Goal: Task Accomplishment & Management: Use online tool/utility

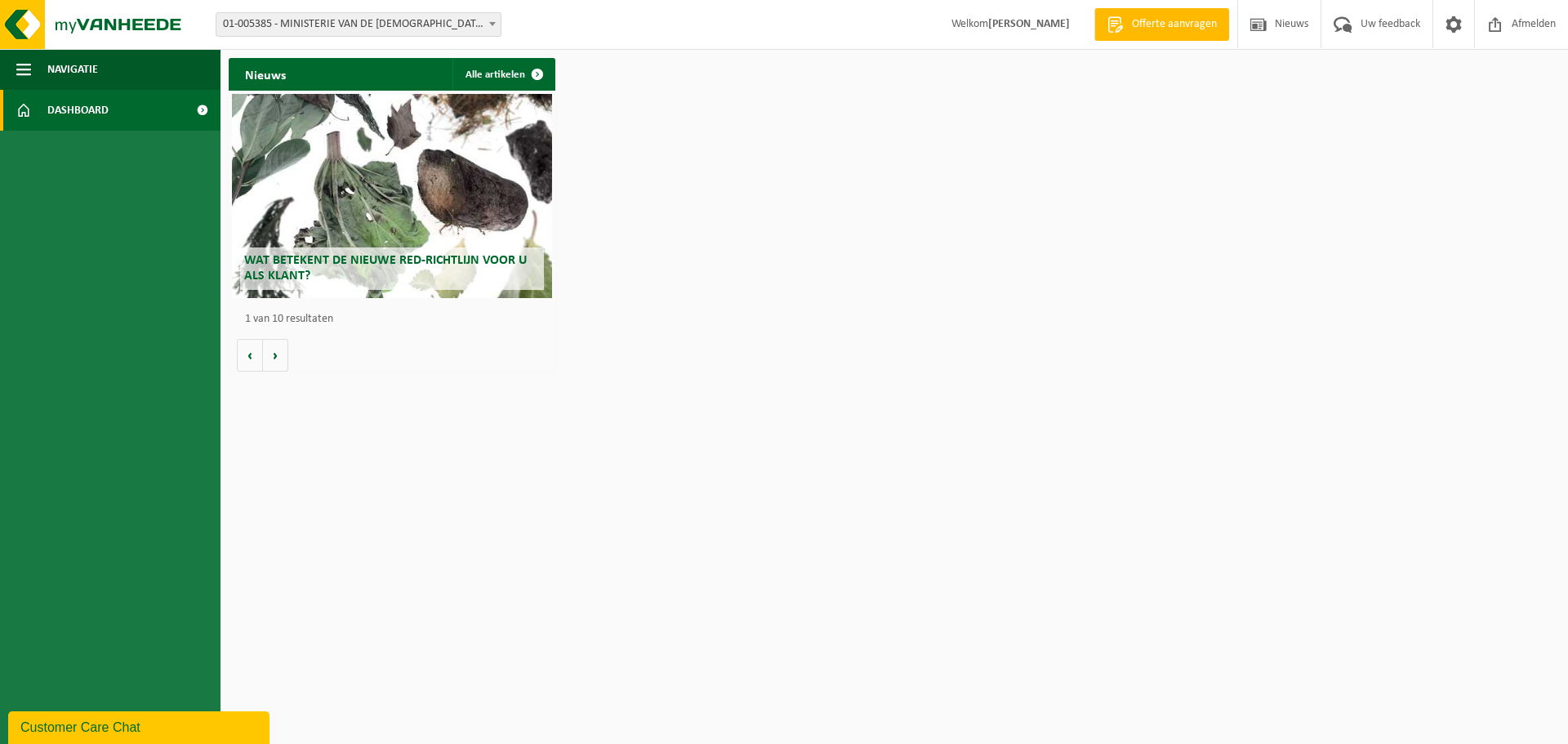
click at [366, 21] on span "01-005385 - MINISTERIE VAN DE [DEMOGRAPHIC_DATA] GEMEENSCHAP - [GEOGRAPHIC_DATA]" at bounding box center [358, 24] width 284 height 22
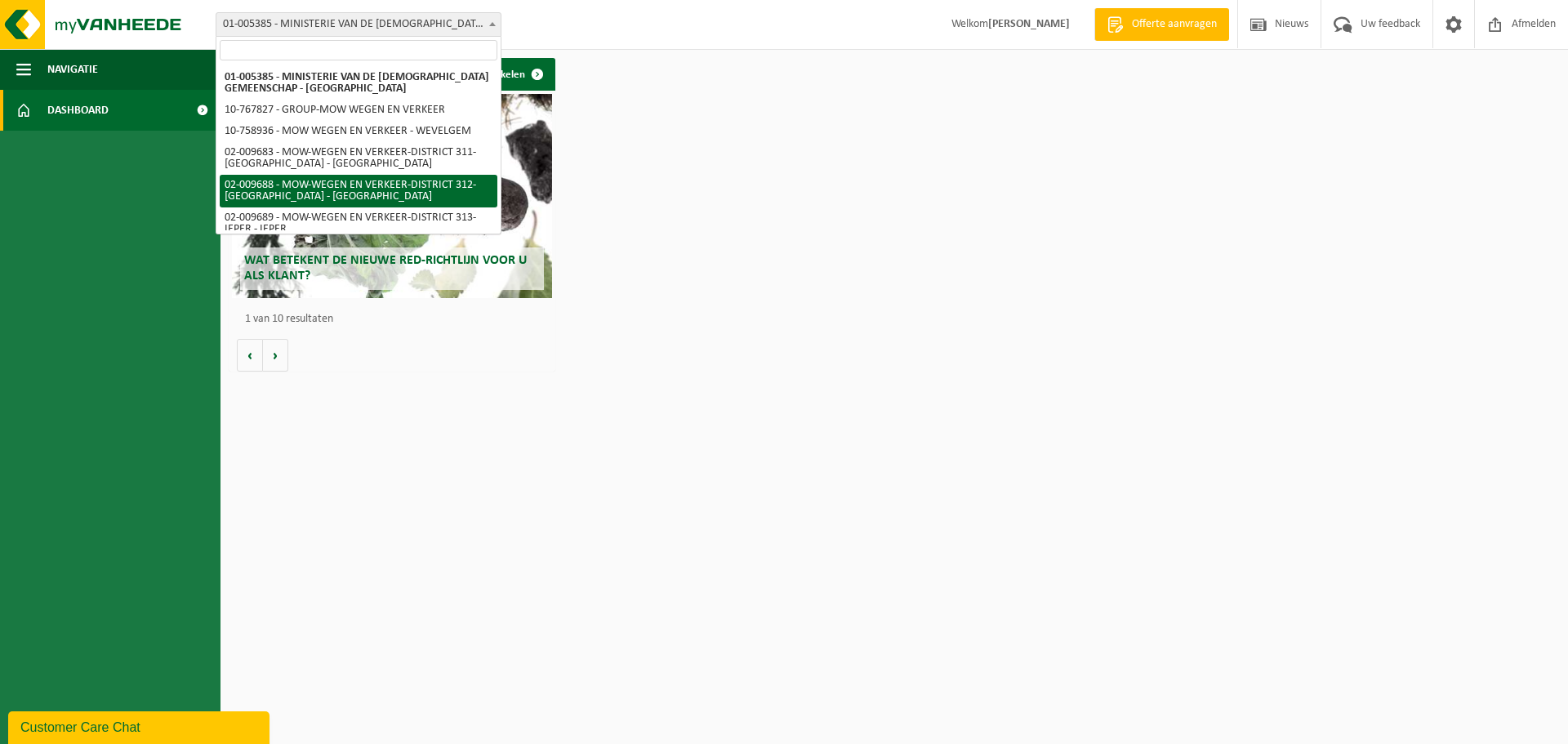
select select "1850"
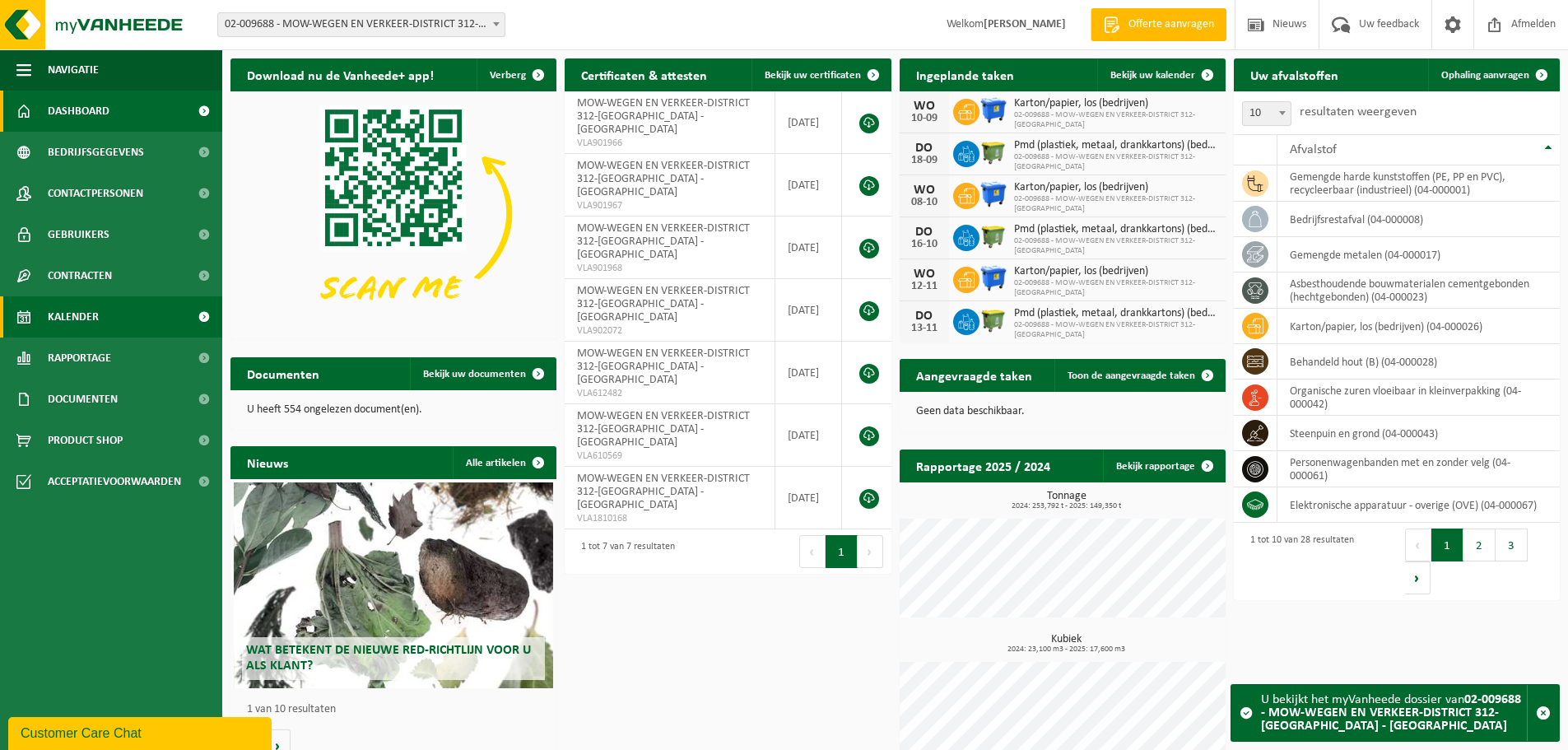
click at [100, 315] on link "Kalender" at bounding box center [111, 317] width 222 height 41
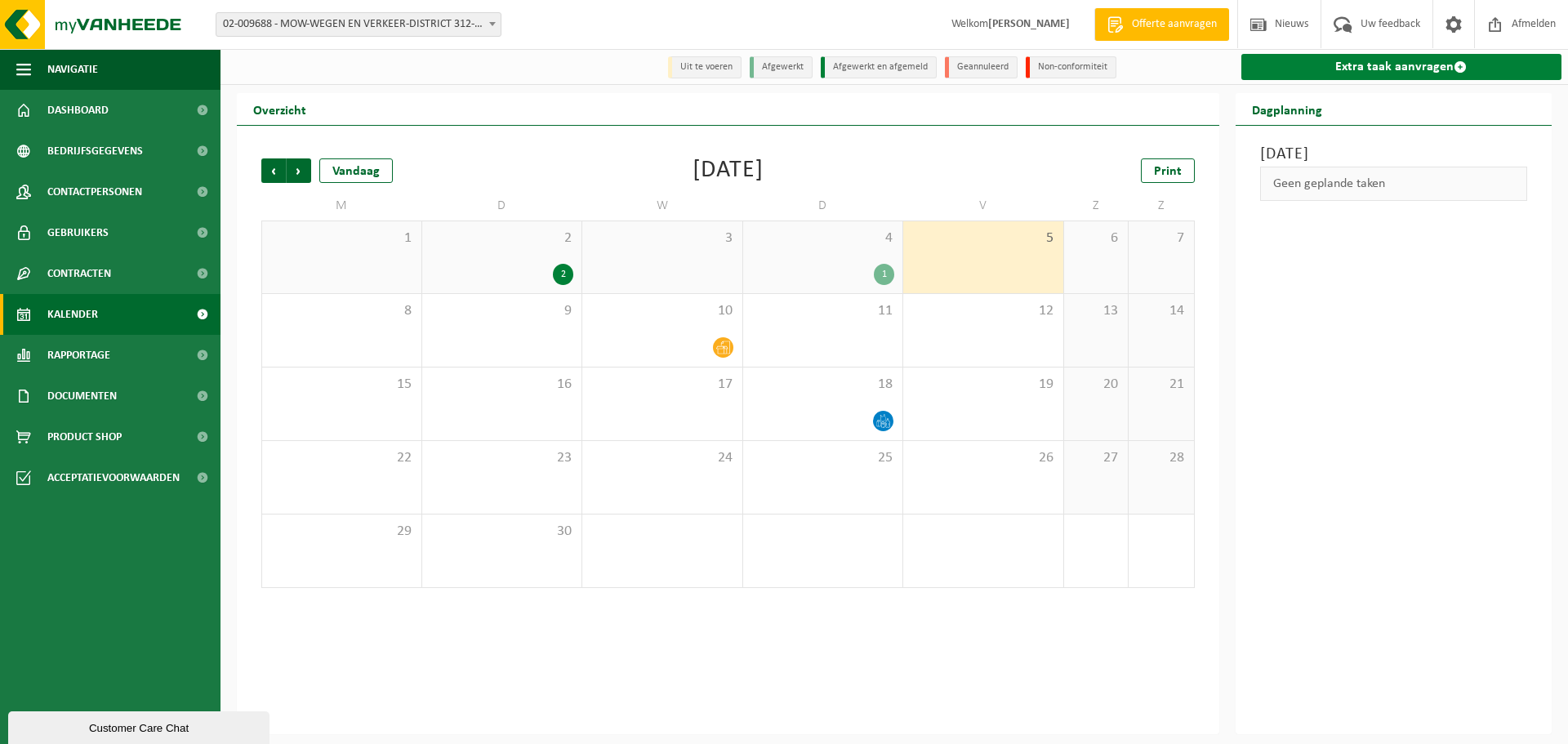
click at [1355, 67] on link "Extra taak aanvragen" at bounding box center [1402, 67] width 321 height 26
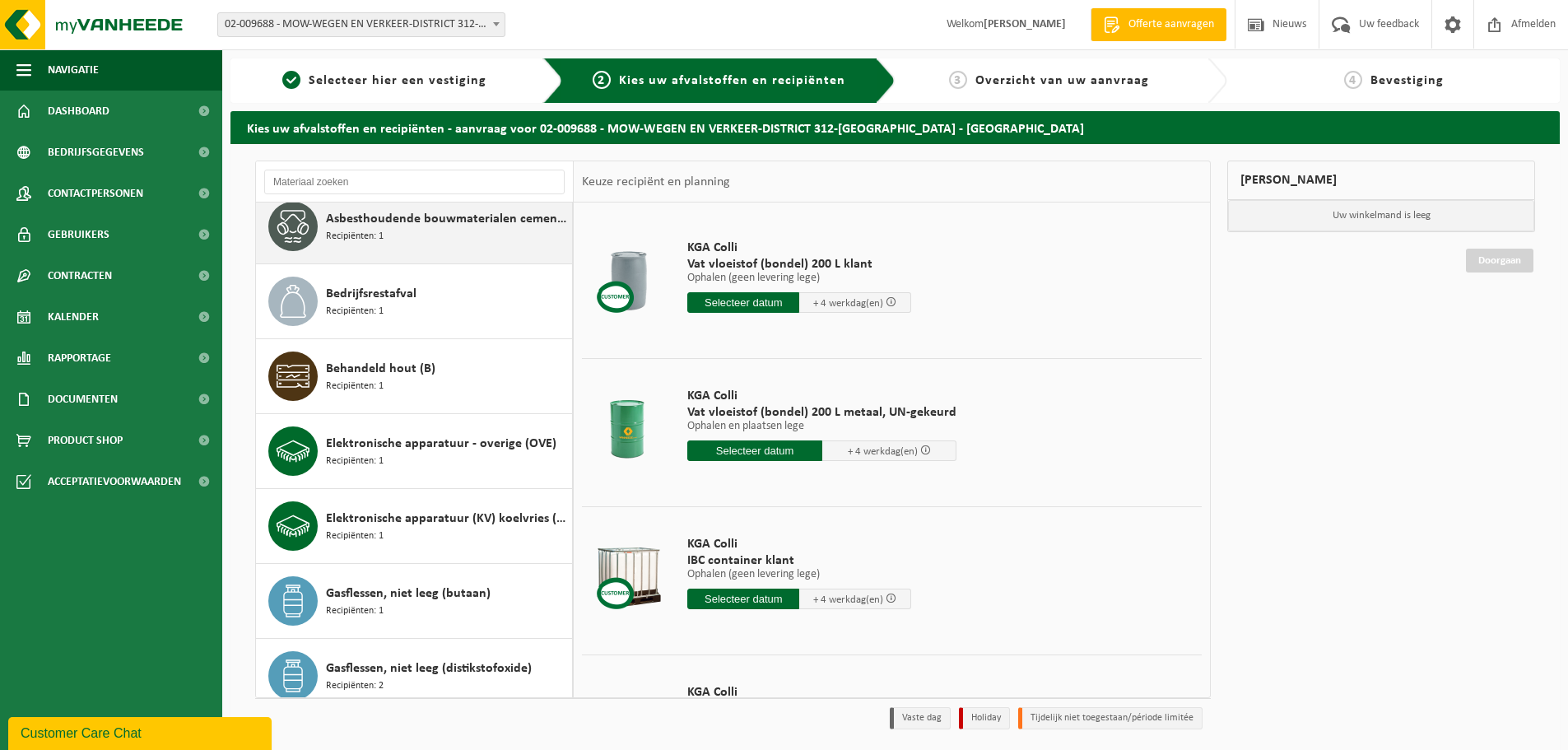
scroll to position [247, 0]
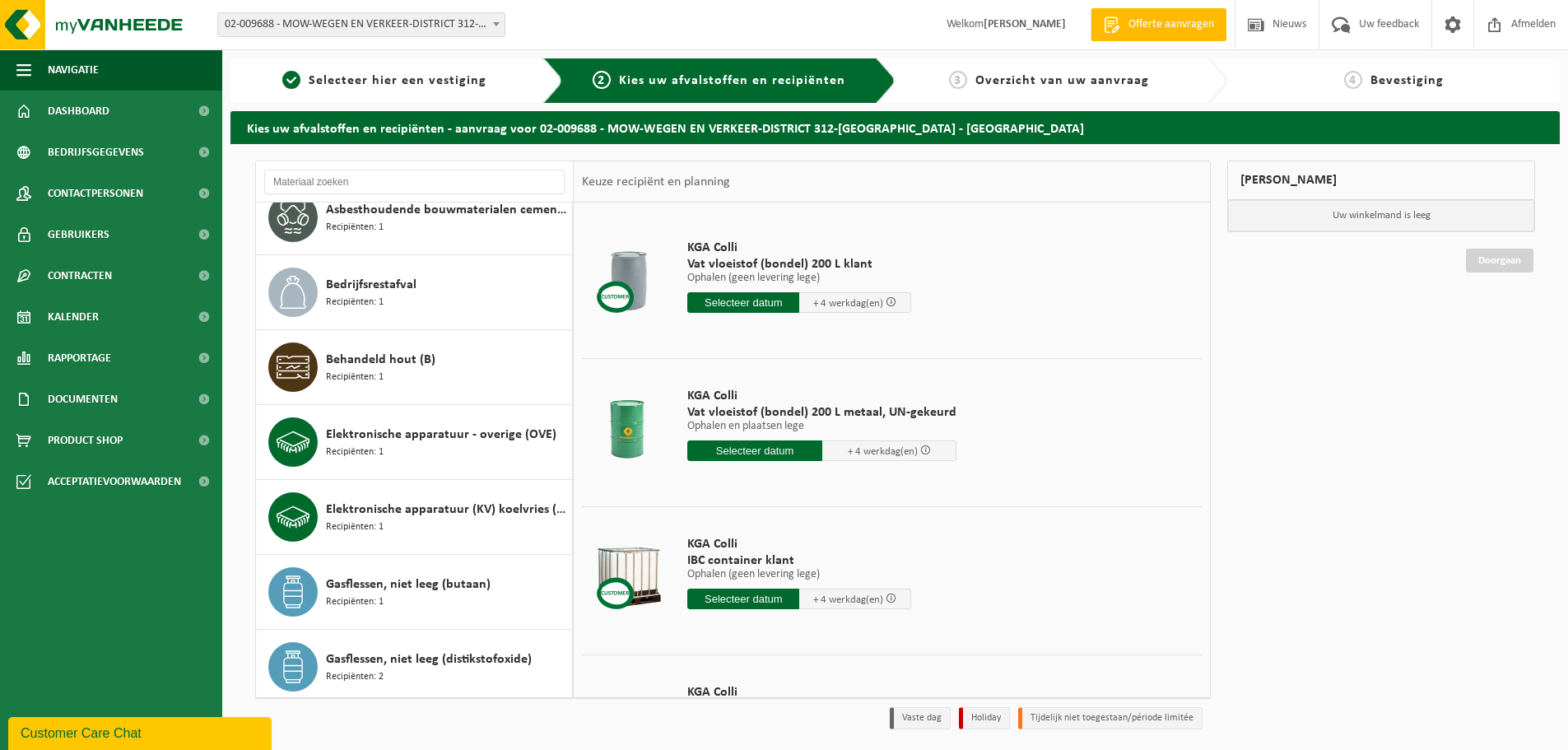
click at [783, 424] on p "Ophalen en plaatsen lege" at bounding box center [822, 426] width 269 height 11
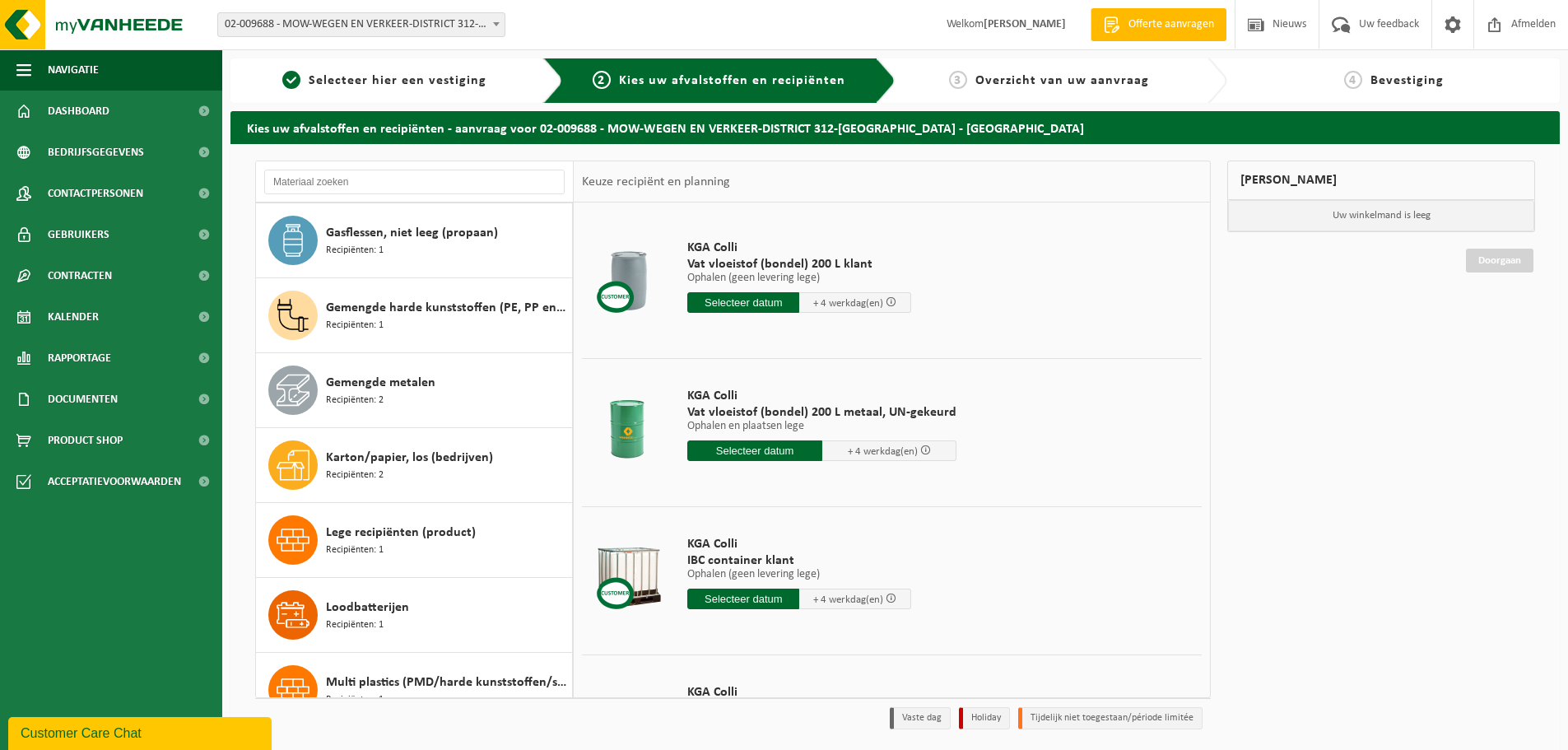
scroll to position [988, 0]
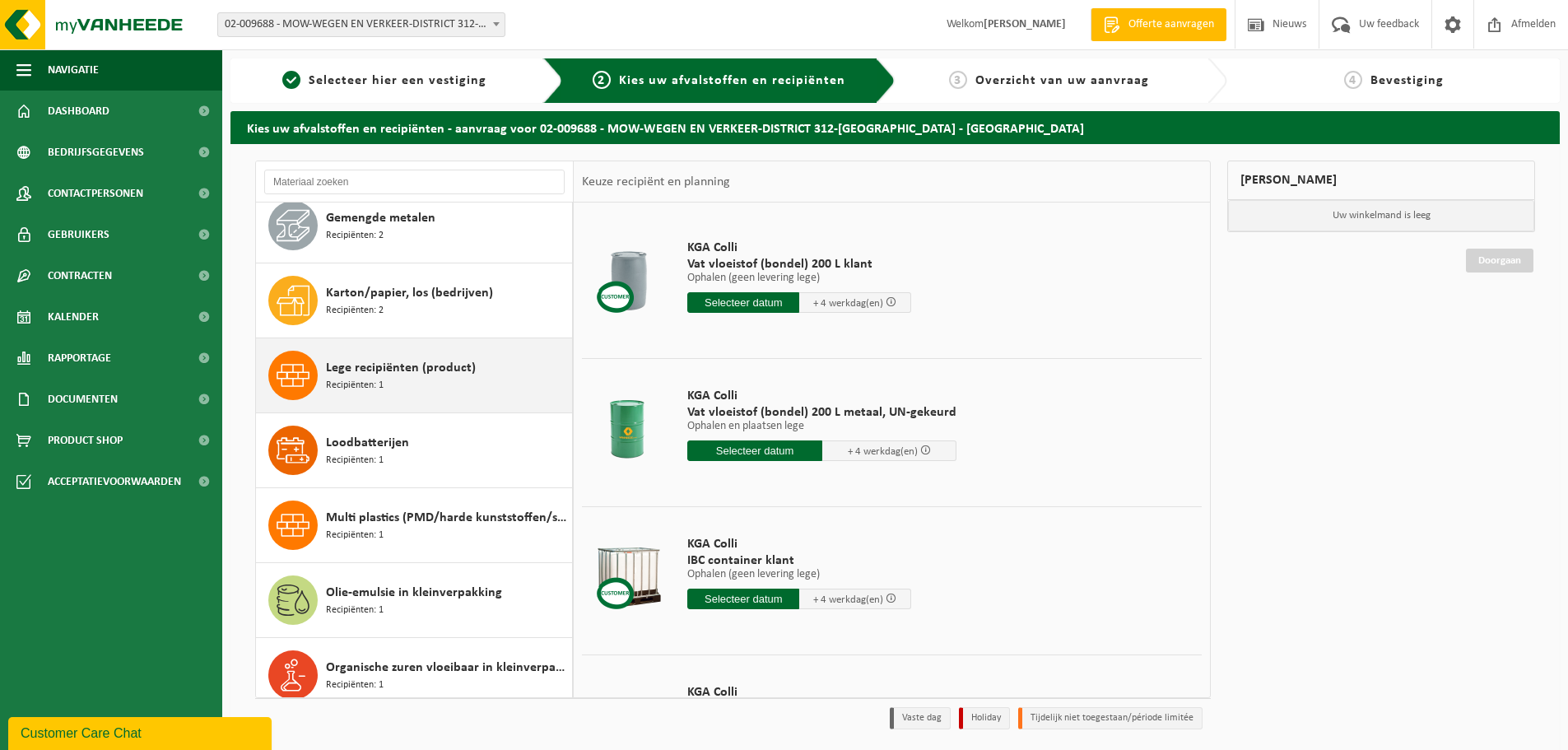
click at [423, 388] on div "Lege recipiënten (product) Recipiënten: 1" at bounding box center [446, 375] width 242 height 49
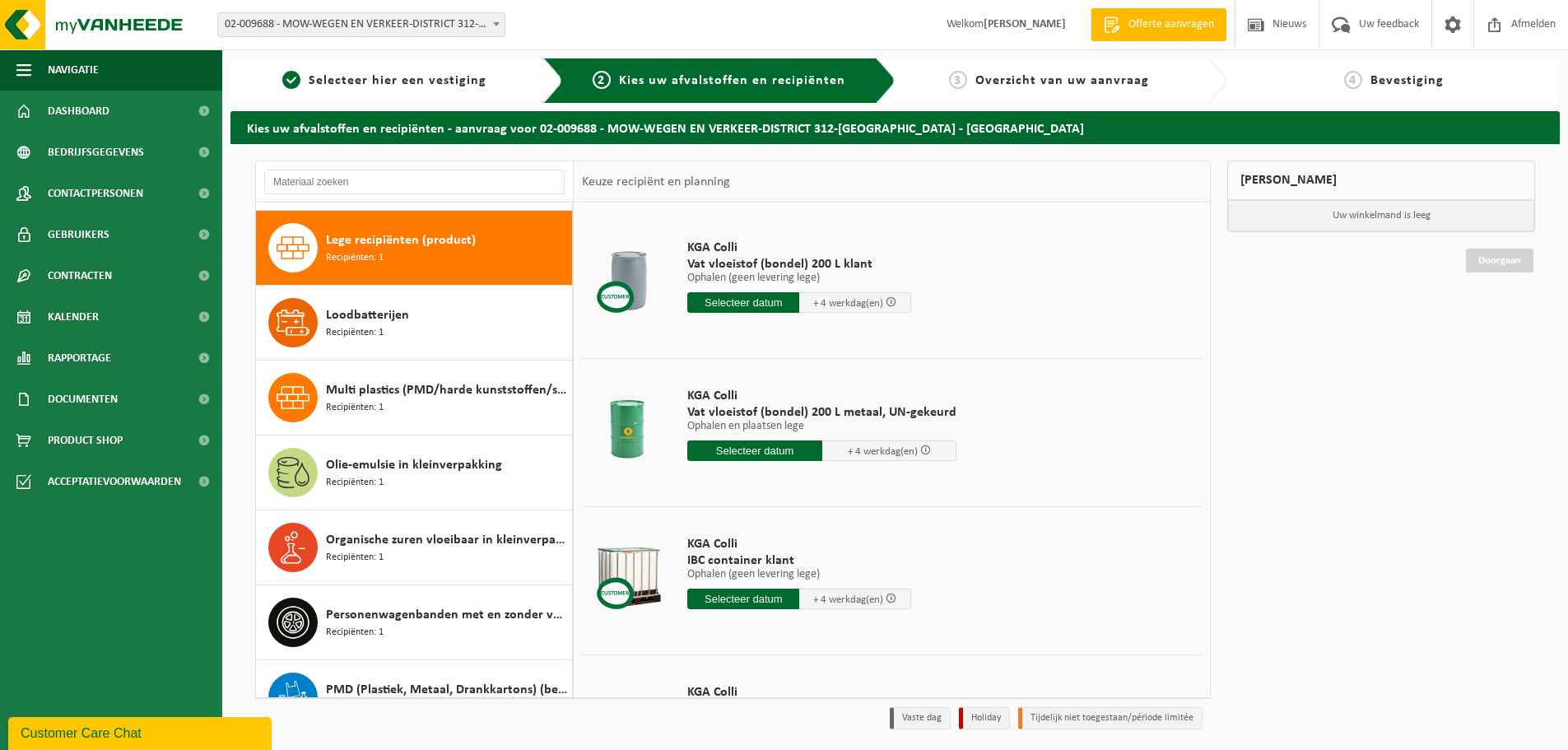
scroll to position [1124, 0]
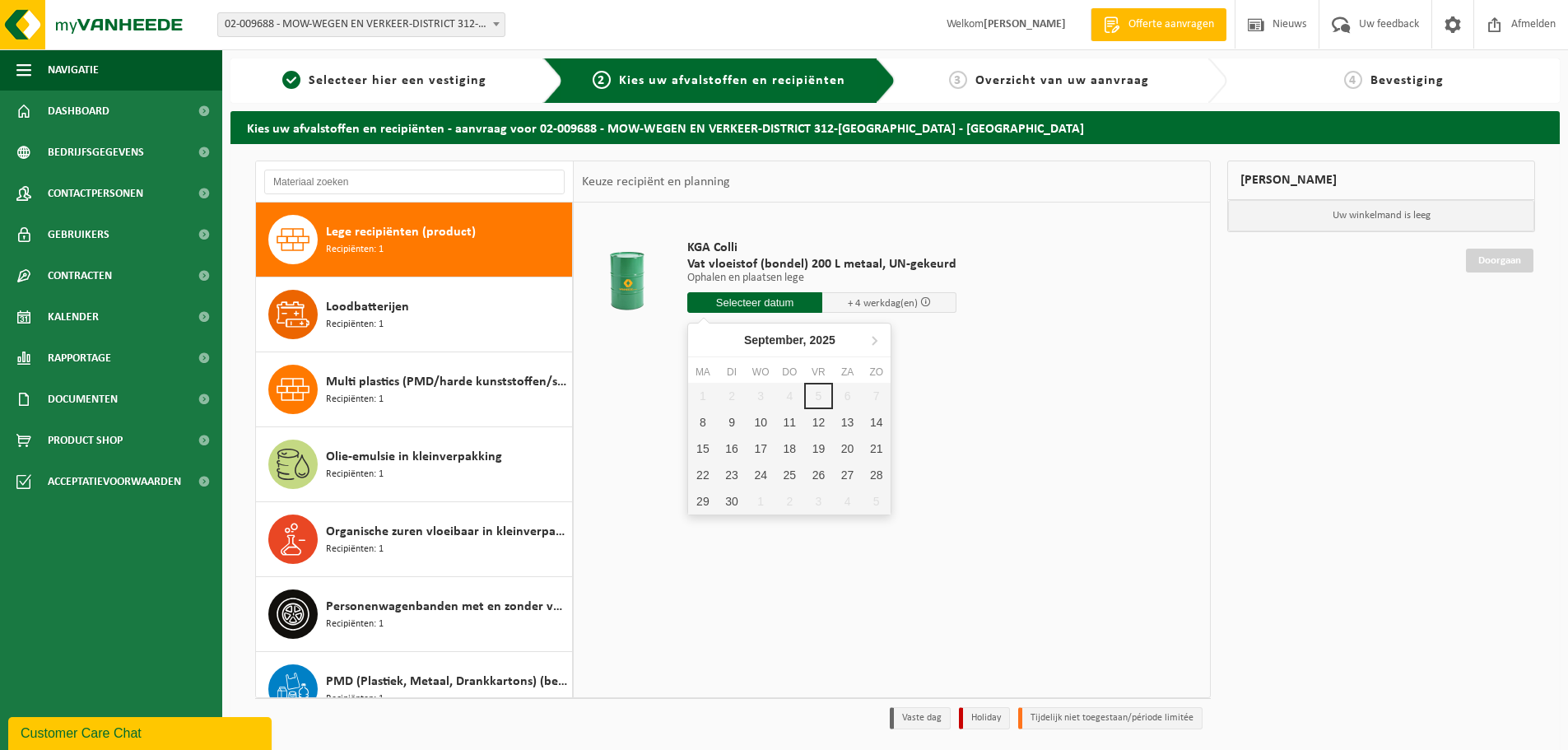
click at [750, 301] on input "text" at bounding box center [754, 303] width 135 height 21
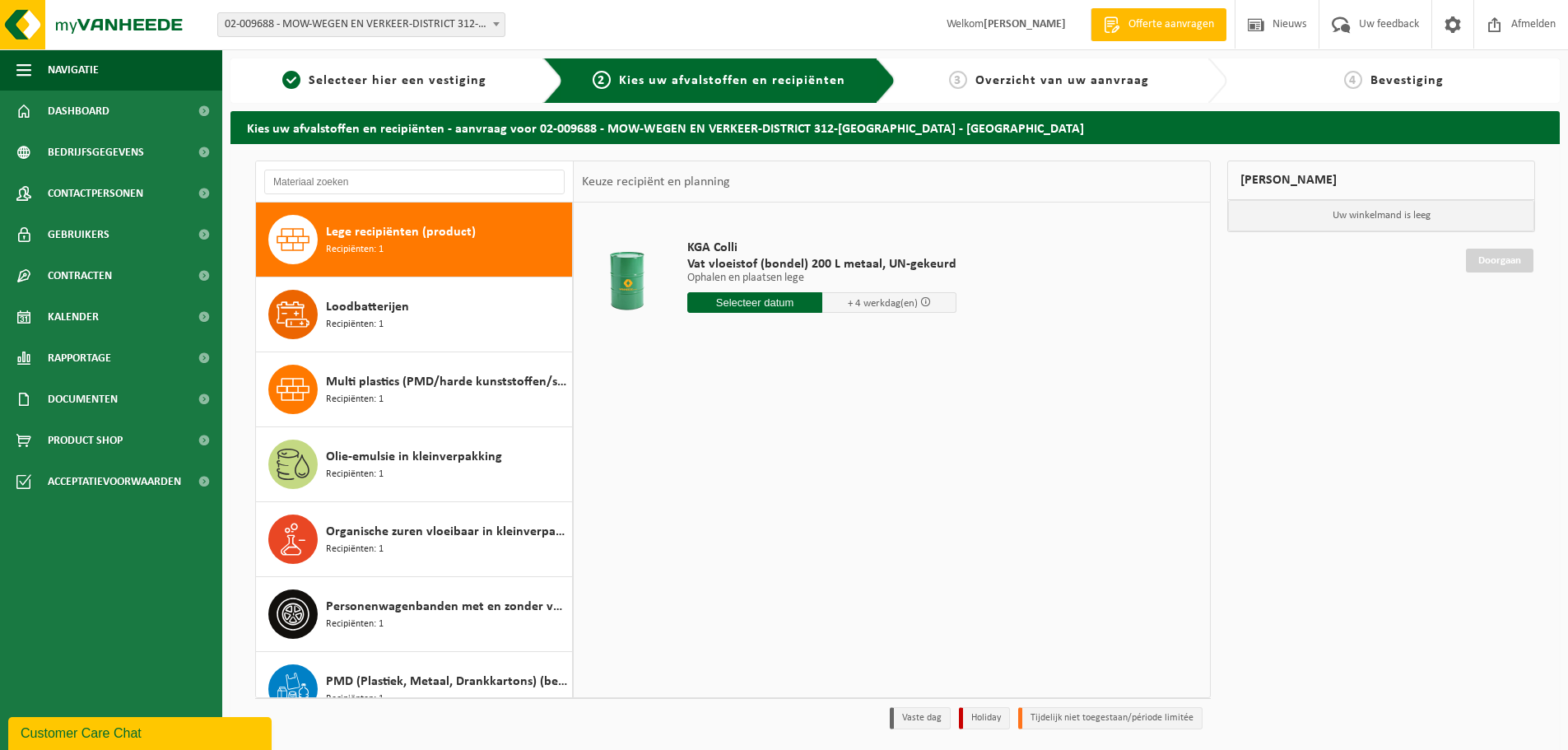
click at [631, 385] on div "KGA Colli Vat vloeistof (bondel) 200 L metaal, UN-gekeurd Ophalen en plaatsen l…" at bounding box center [892, 449] width 636 height 494
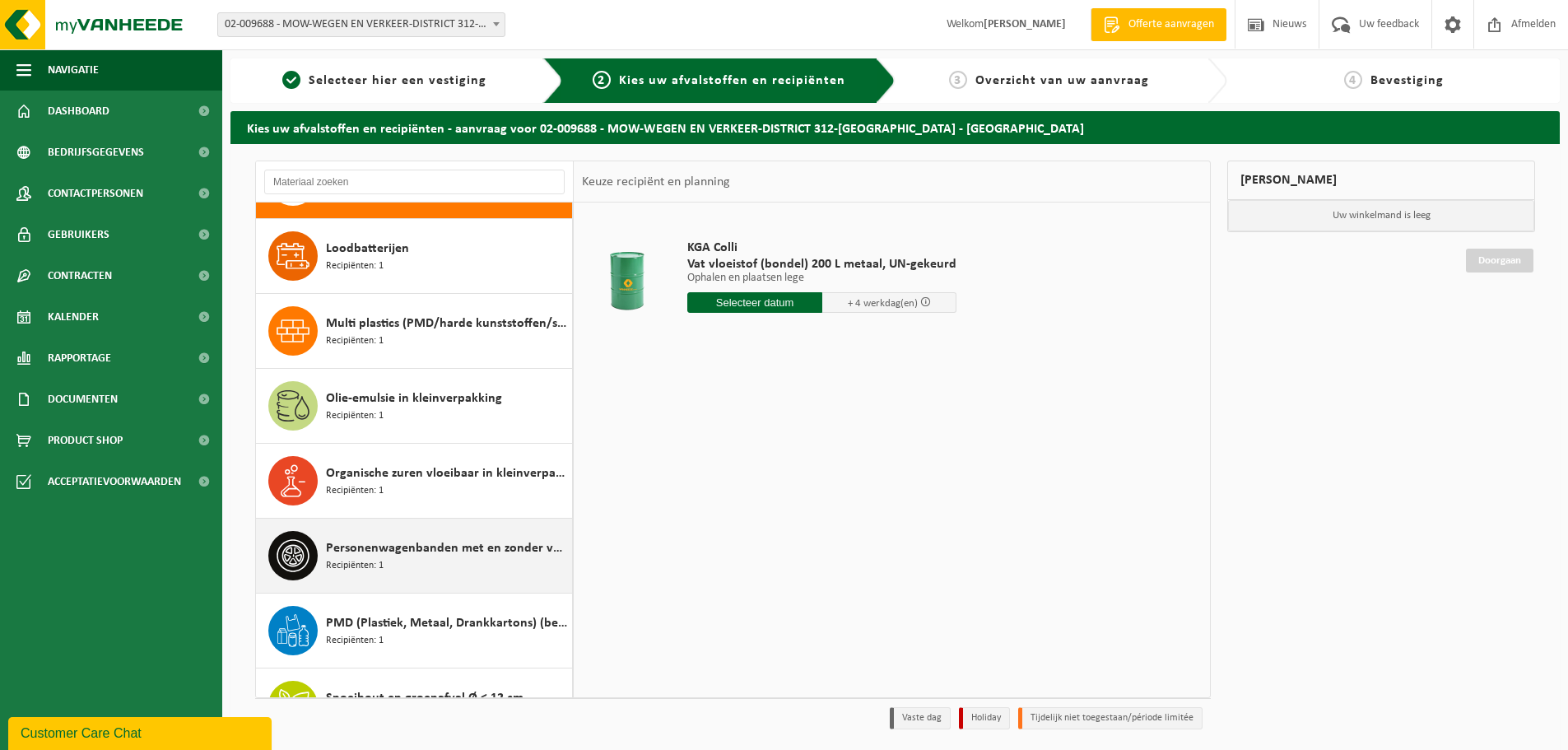
scroll to position [1206, 0]
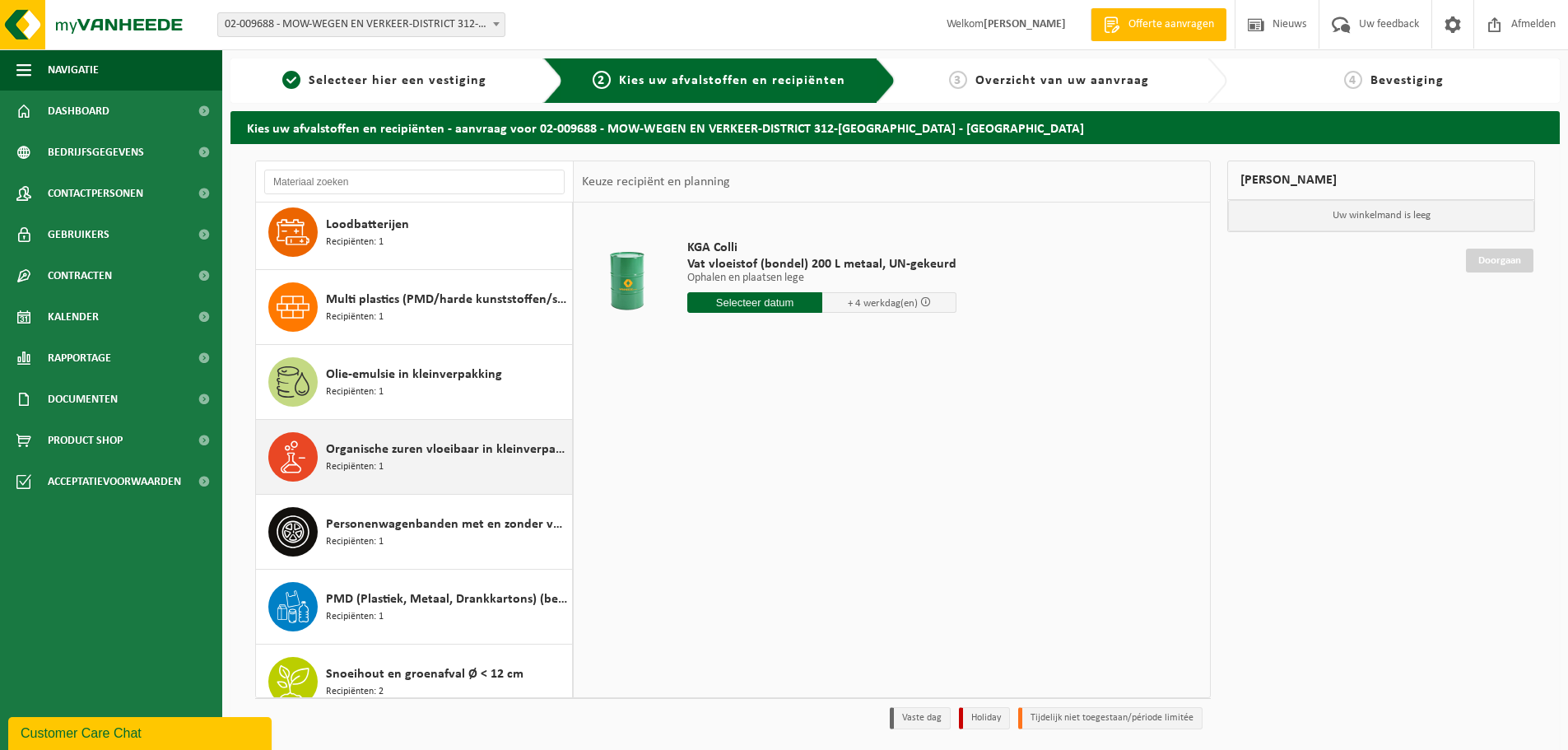
click at [418, 458] on span "Organische zuren vloeibaar in kleinverpakking" at bounding box center [446, 449] width 242 height 20
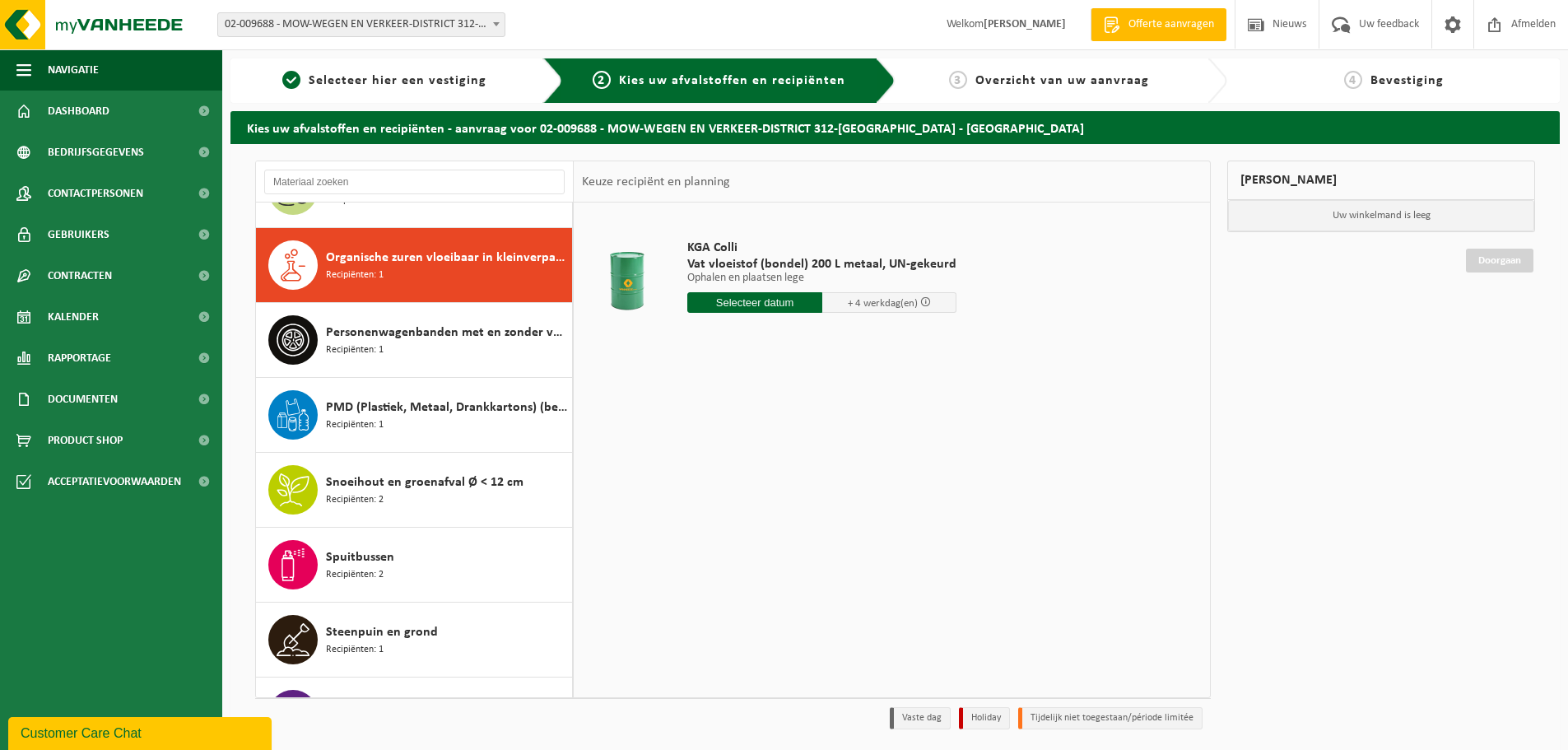
scroll to position [1424, 0]
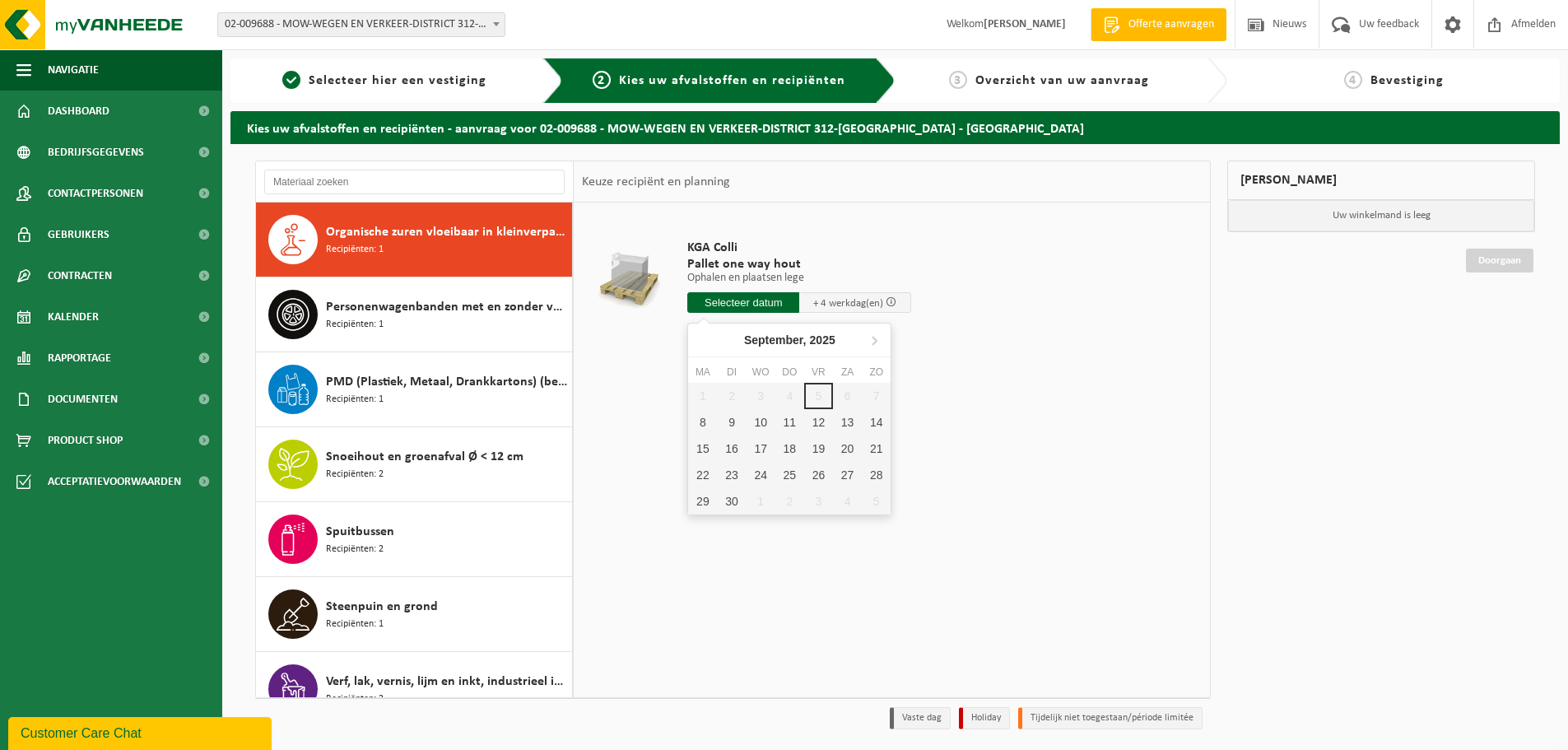
click at [749, 302] on input "text" at bounding box center [743, 303] width 112 height 21
click at [732, 425] on div "9" at bounding box center [731, 423] width 29 height 26
type input "Van 2025-09-09"
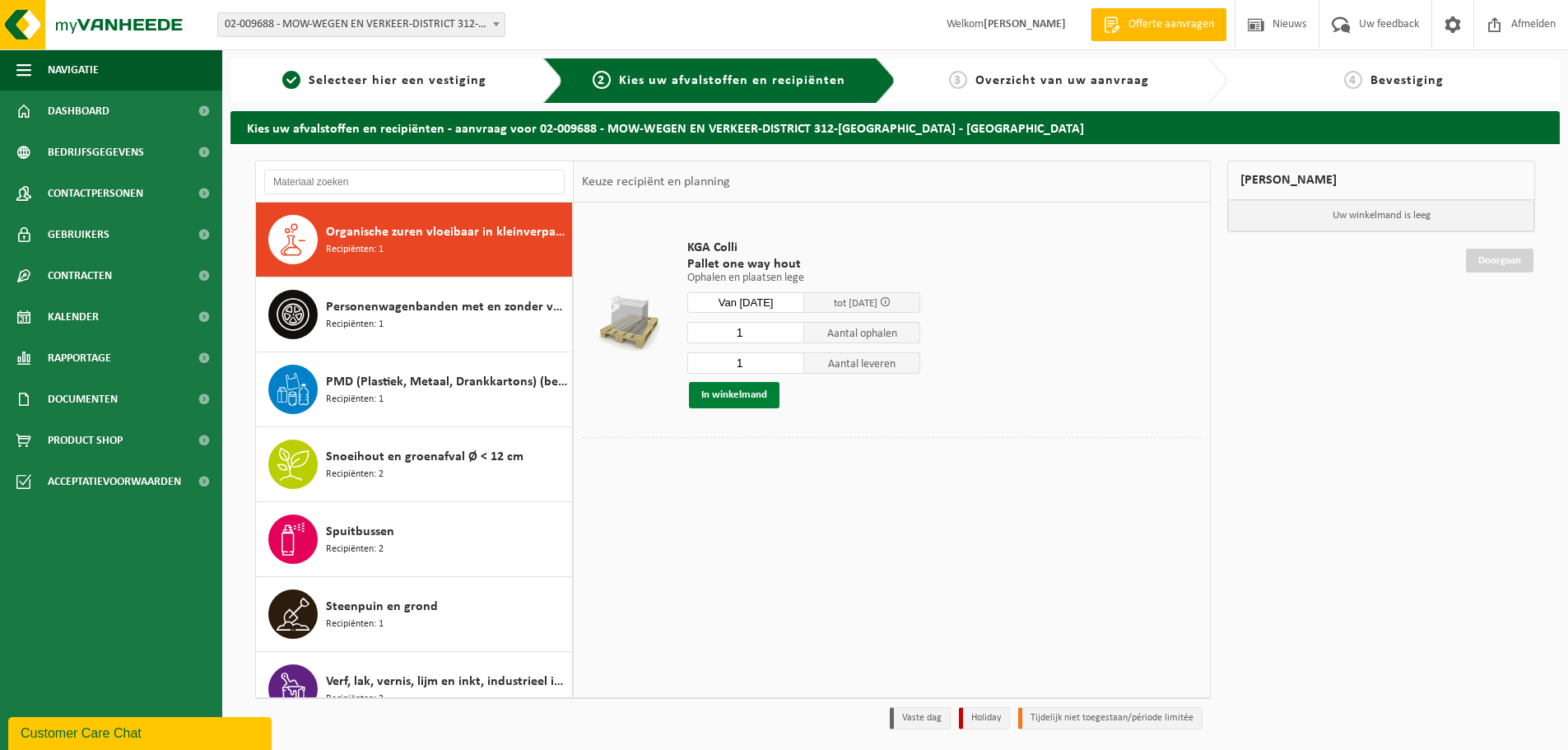
click at [750, 389] on button "In winkelmand" at bounding box center [734, 395] width 90 height 26
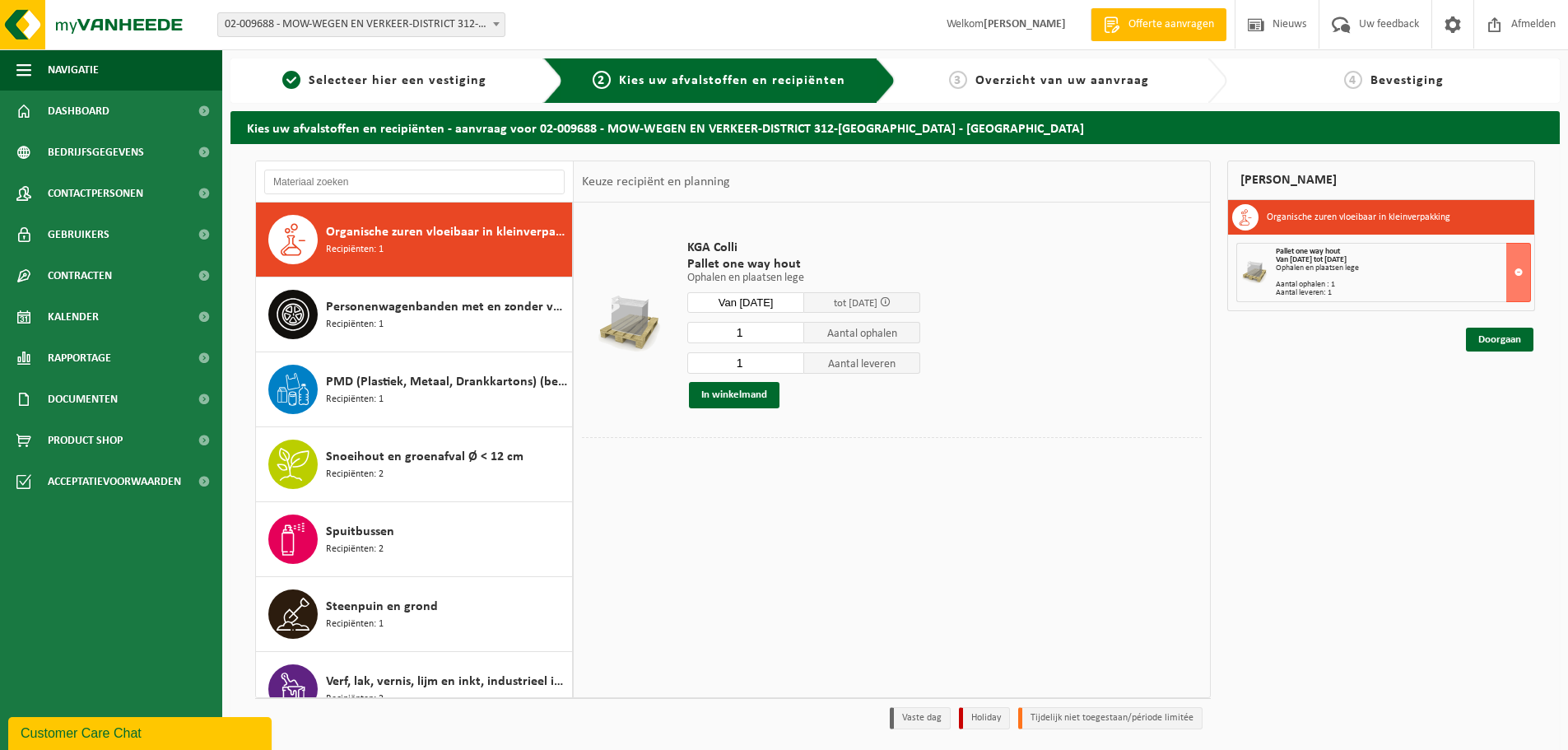
drag, startPoint x: 1519, startPoint y: 272, endPoint x: 1186, endPoint y: 391, distance: 353.6
click at [1184, 391] on div "Afgewerkte olie - industrie in 200lt Recipiënten: 4 Afgewerkte olie - industrie…" at bounding box center [895, 449] width 1296 height 577
drag, startPoint x: 754, startPoint y: 333, endPoint x: 741, endPoint y: 333, distance: 13.0
click at [741, 333] on input "1" at bounding box center [746, 332] width 117 height 22
click at [1519, 270] on button at bounding box center [1518, 272] width 24 height 59
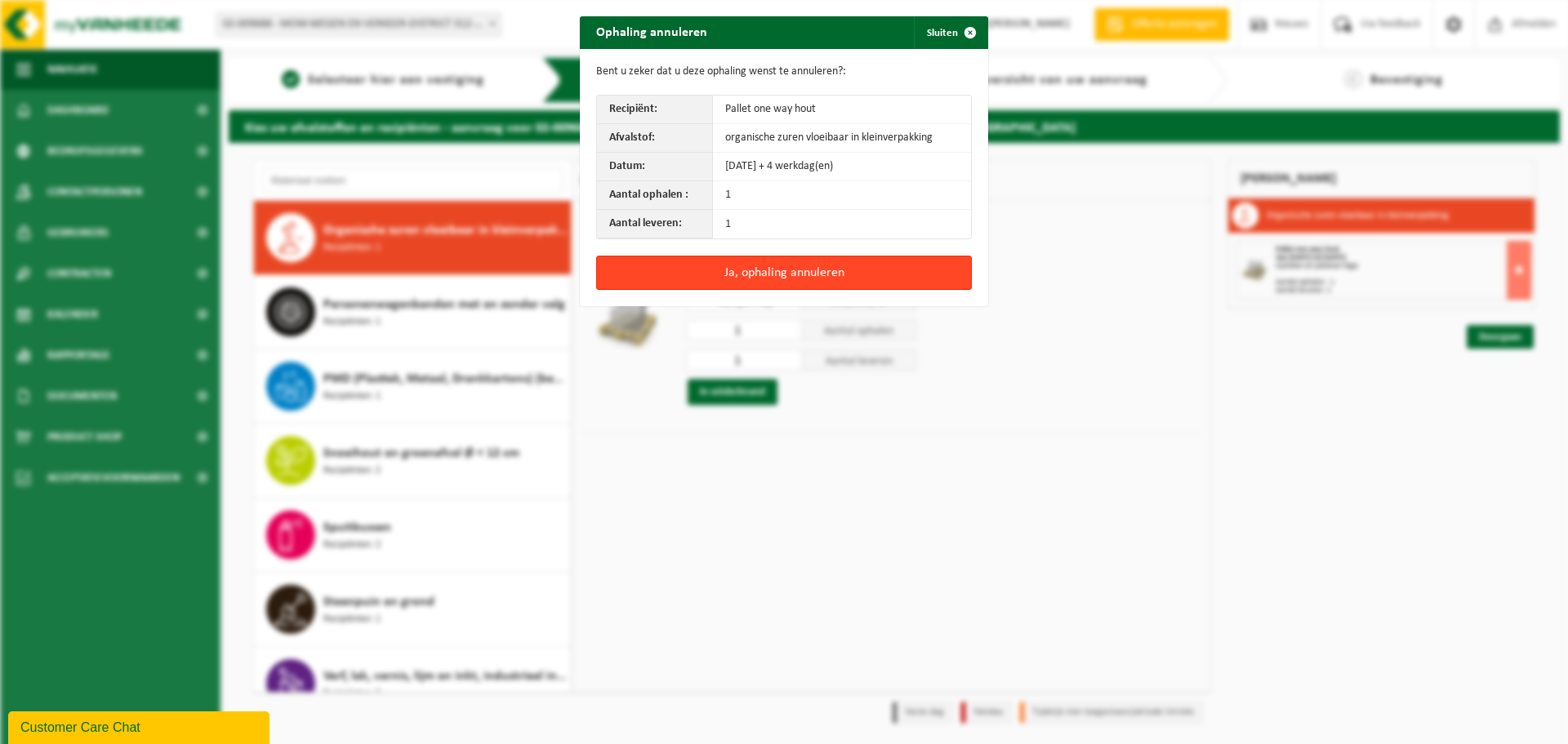
click at [762, 270] on button "Ja, ophaling annuleren" at bounding box center [784, 273] width 375 height 35
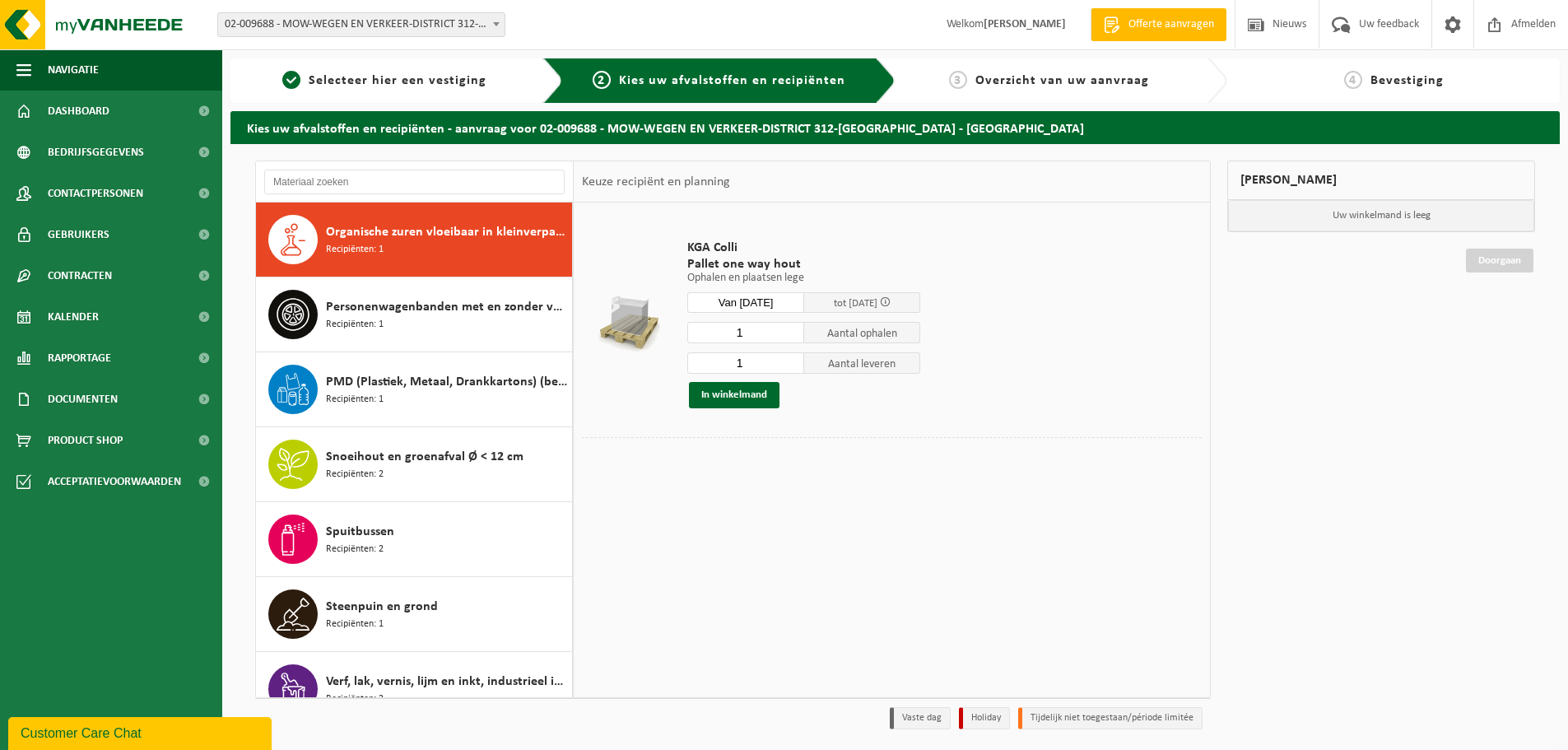
drag, startPoint x: 751, startPoint y: 335, endPoint x: 696, endPoint y: 337, distance: 55.0
click at [696, 337] on input "1" at bounding box center [746, 332] width 117 height 22
type input "0"
click at [990, 392] on td "KGA Colli Pallet one way hout Ophalen en plaatsen lege Ophalen en plaatsen lege…" at bounding box center [938, 324] width 527 height 227
click at [734, 391] on button "In winkelmand" at bounding box center [734, 395] width 90 height 26
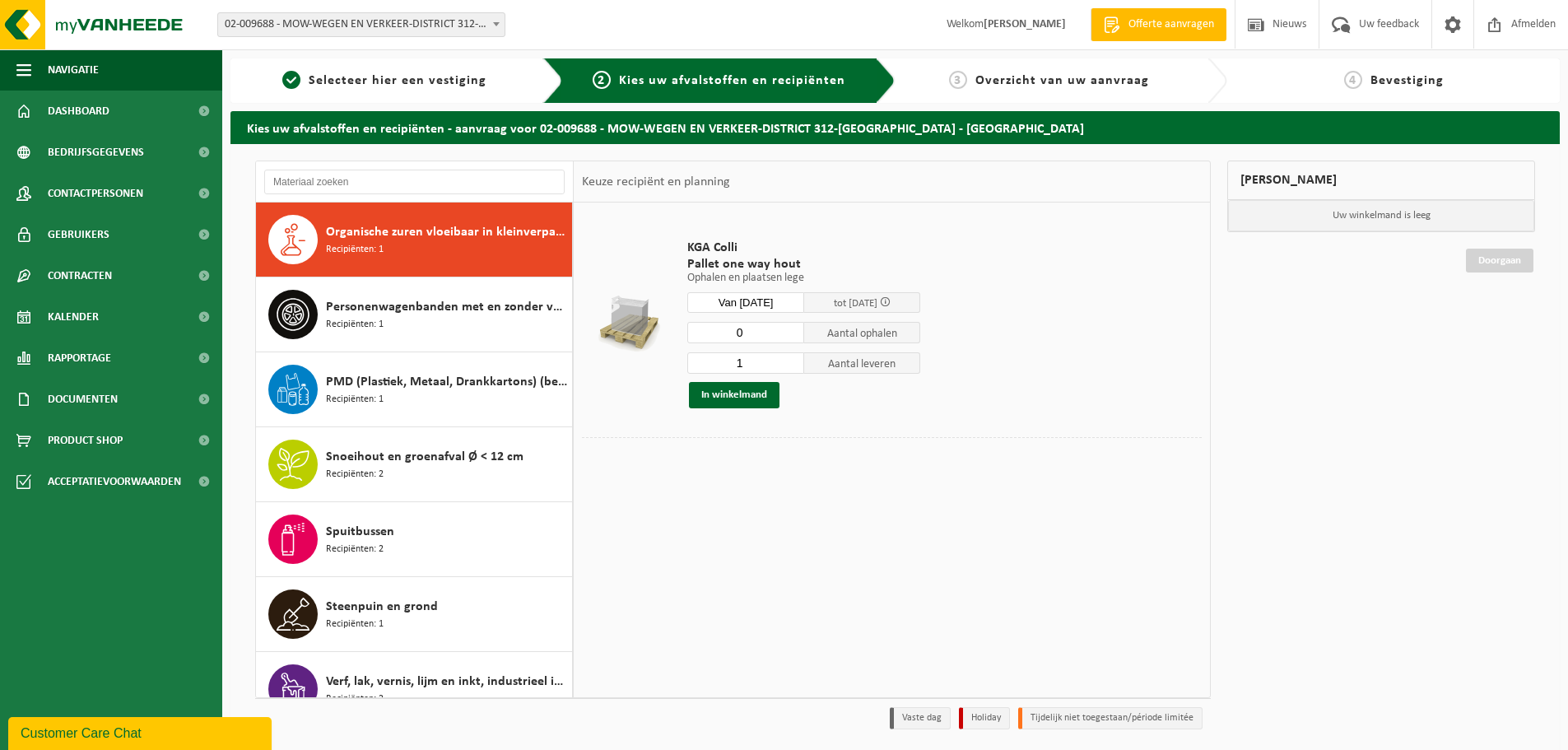
click at [755, 339] on input "0" at bounding box center [746, 332] width 117 height 22
click at [887, 412] on div "KGA Colli Pallet one way hout Ophalen en plaatsen lege Ophalen en plaatsen lege…" at bounding box center [803, 324] width 249 height 201
click at [715, 400] on button "In winkelmand" at bounding box center [734, 395] width 90 height 26
click at [757, 336] on input "number" at bounding box center [746, 332] width 117 height 22
click at [943, 473] on td at bounding box center [892, 474] width 620 height 8
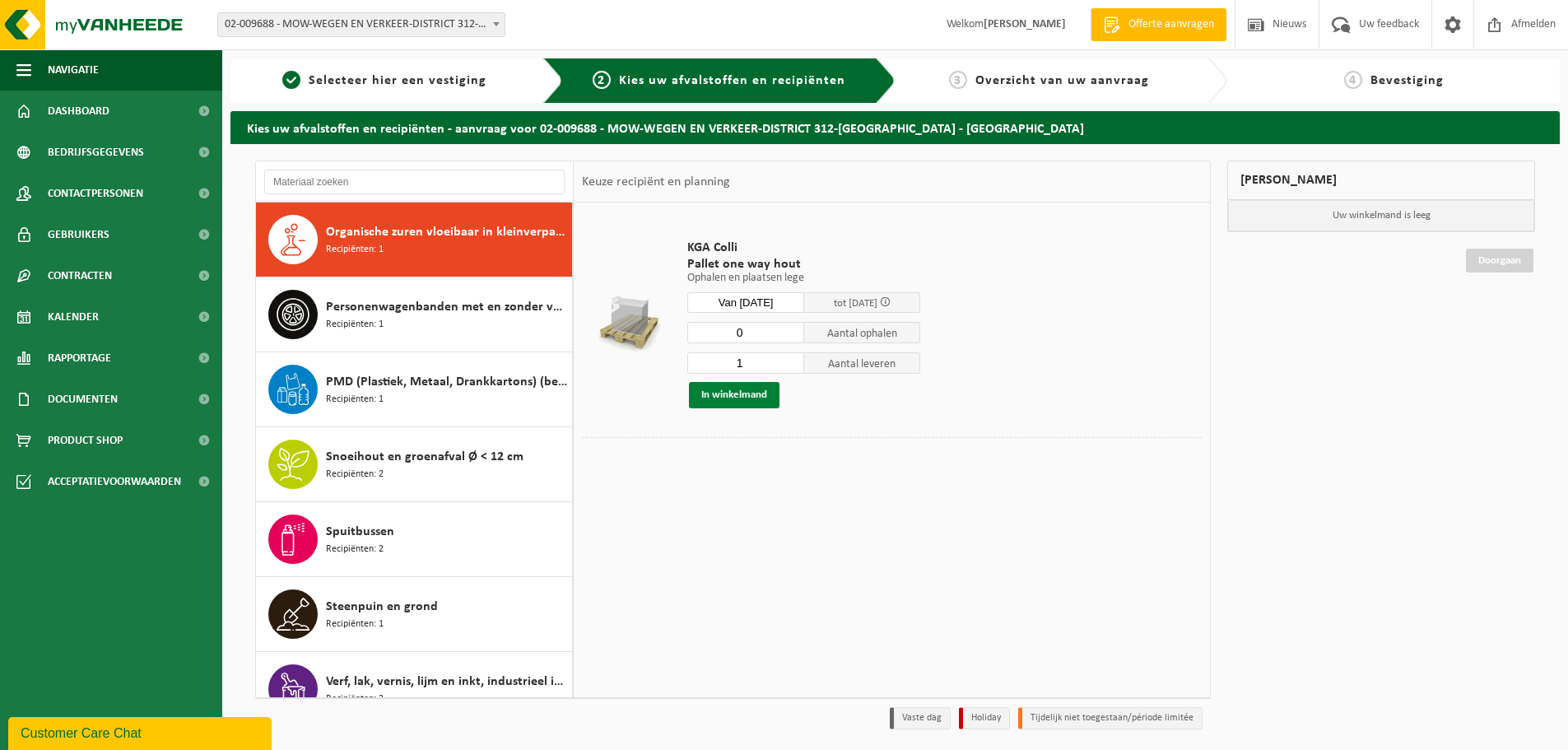
click at [754, 398] on button "In winkelmand" at bounding box center [734, 395] width 90 height 26
drag, startPoint x: 773, startPoint y: 334, endPoint x: 762, endPoint y: 335, distance: 11.0
click at [762, 335] on input "0" at bounding box center [746, 332] width 117 height 22
click at [793, 328] on input "1" at bounding box center [746, 332] width 117 height 22
click at [790, 336] on input "0" at bounding box center [746, 332] width 117 height 22
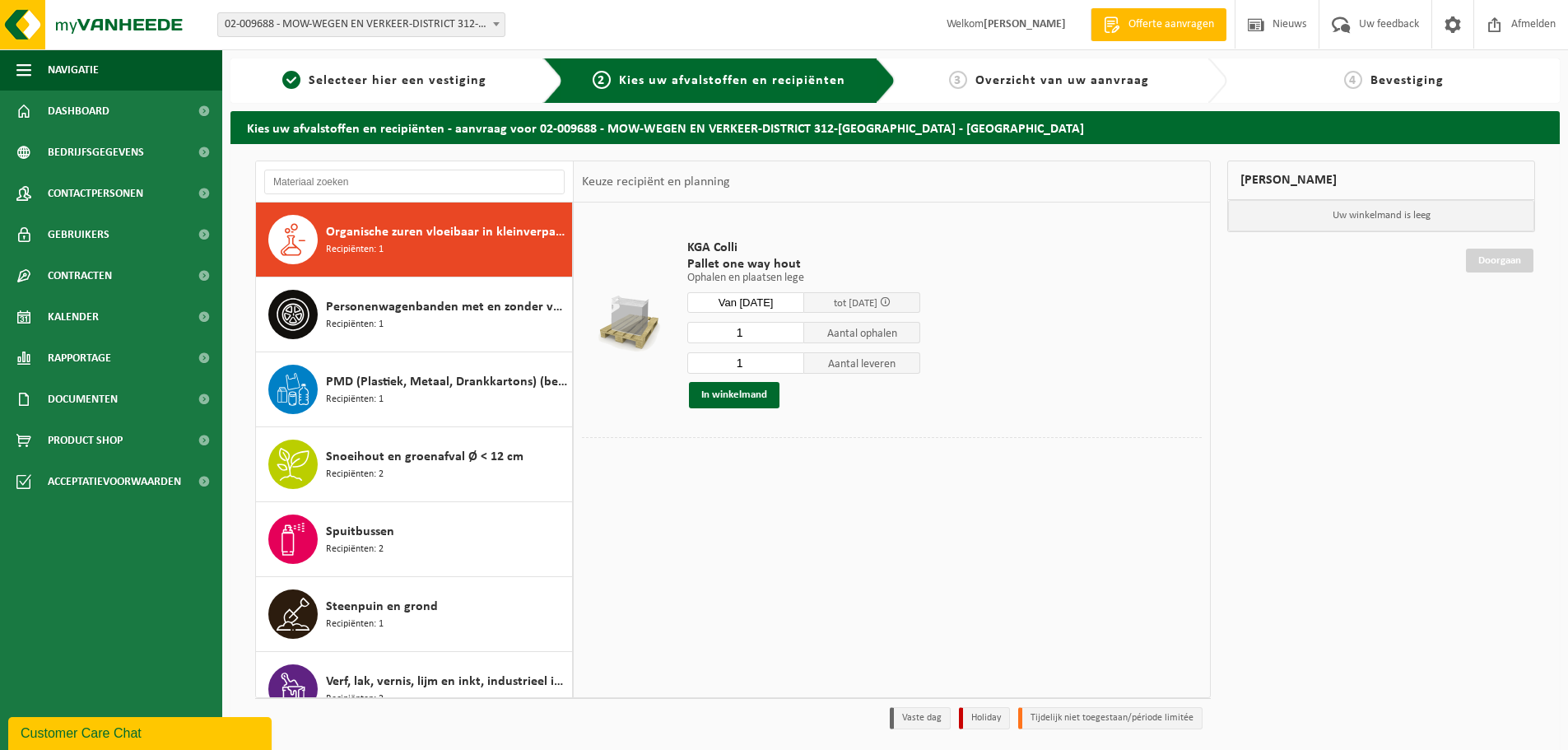
type input "1"
click at [793, 330] on input "1" at bounding box center [746, 332] width 117 height 22
click at [760, 395] on button "In winkelmand" at bounding box center [734, 395] width 90 height 26
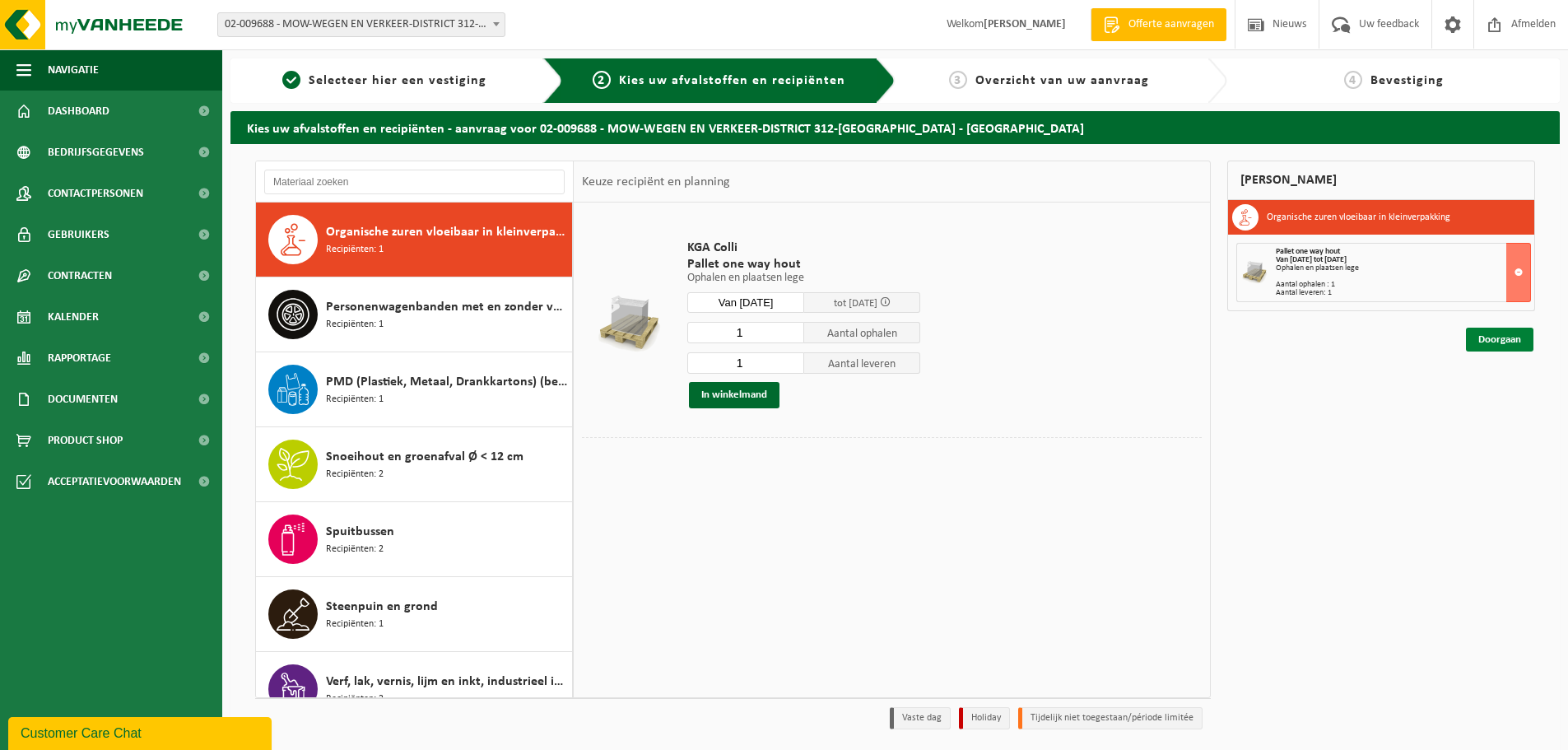
click at [1485, 340] on link "Doorgaan" at bounding box center [1499, 339] width 68 height 24
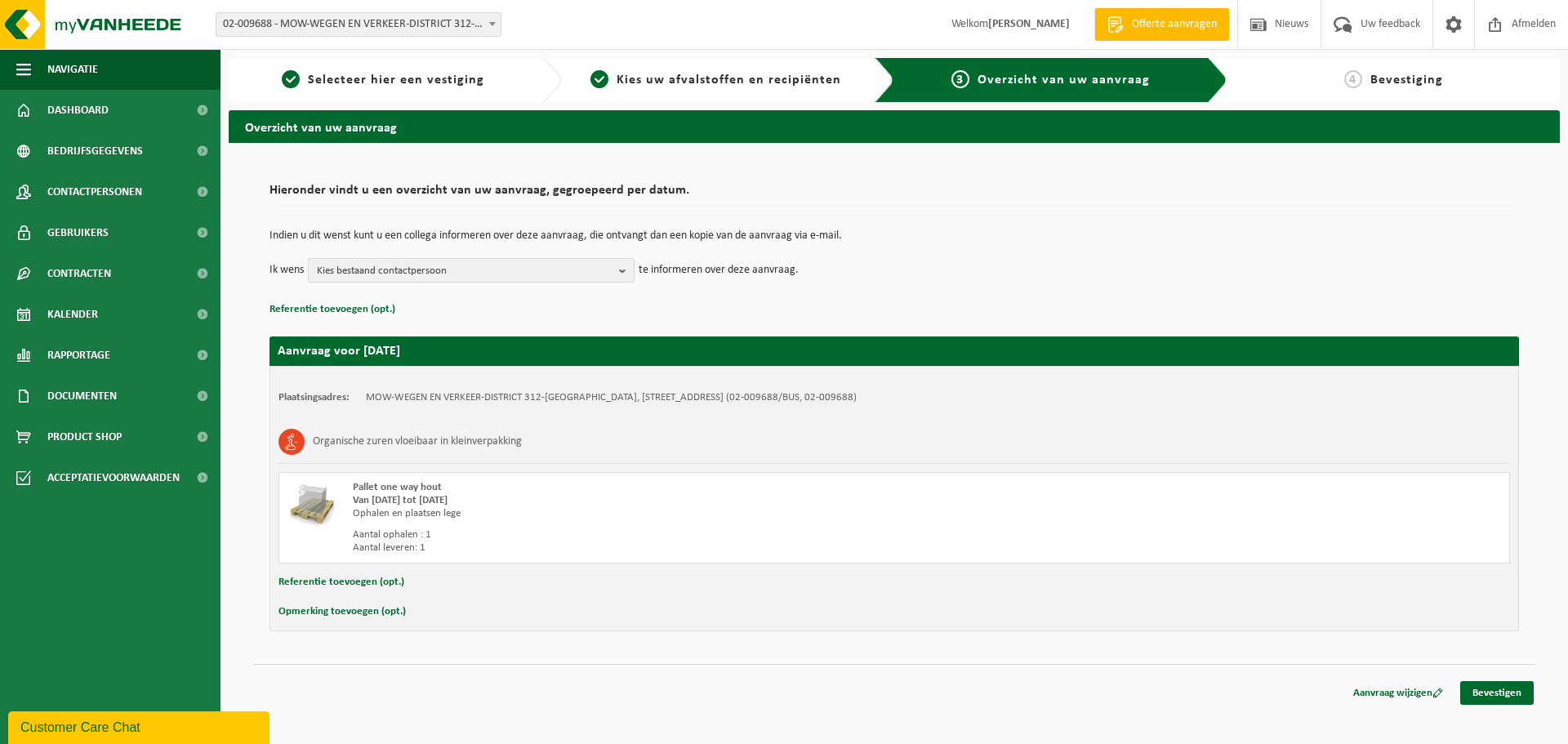
click at [497, 274] on span "Kies bestaand contactpersoon" at bounding box center [464, 271] width 296 height 24
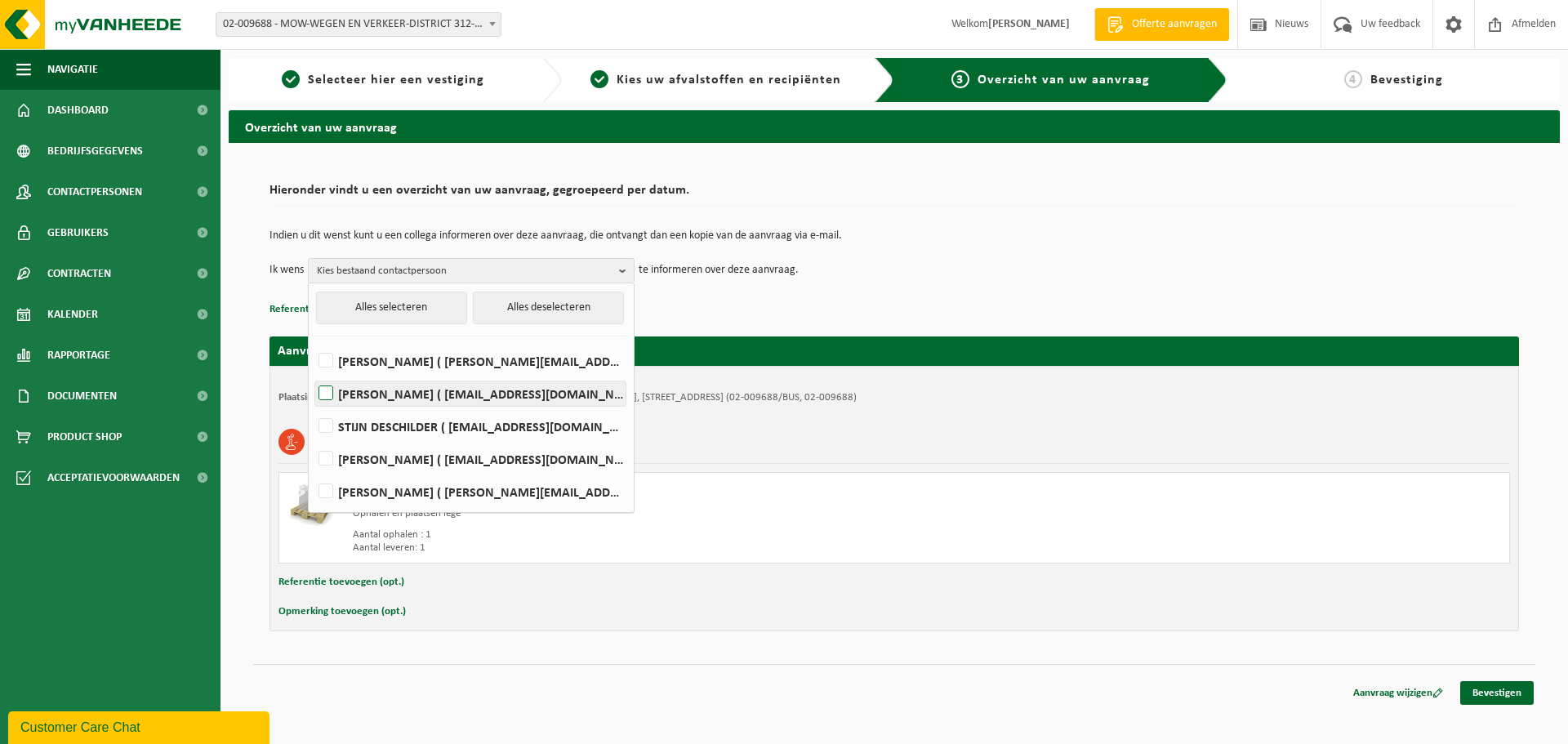
click at [330, 382] on label "Stefaan creupelandt ( stefaan.creupelandt@mow.vlaanderen.be )" at bounding box center [470, 394] width 310 height 24
click at [313, 373] on input "Stefaan creupelandt ( stefaan.creupelandt@mow.vlaanderen.be )" at bounding box center [312, 372] width 1 height 1
checkbox input "true"
click at [866, 470] on div "Organische zuren vloeibaar in kleinverpakking Pallet one way hout Van 2025-09-0…" at bounding box center [893, 492] width 1231 height 143
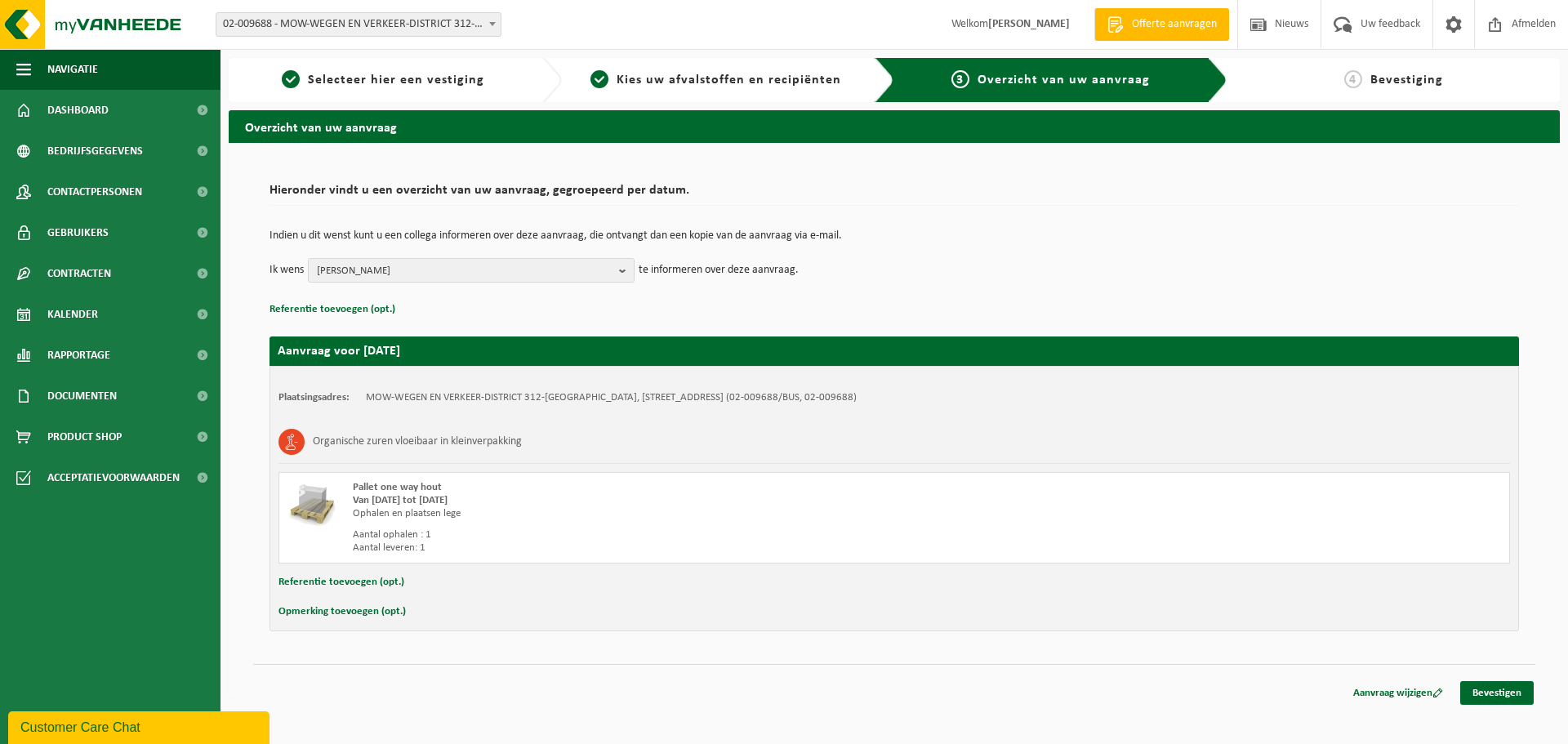
click at [327, 611] on button "Opmerking toevoegen (opt.)" at bounding box center [342, 611] width 127 height 21
click at [395, 619] on input "text" at bounding box center [926, 613] width 1135 height 24
click at [441, 611] on input "Enkel levering vanlege" at bounding box center [926, 613] width 1135 height 24
click at [443, 612] on input "Enkel levering vanlege" at bounding box center [926, 613] width 1135 height 24
click at [480, 617] on input "Enkel levering van lege" at bounding box center [926, 613] width 1135 height 24
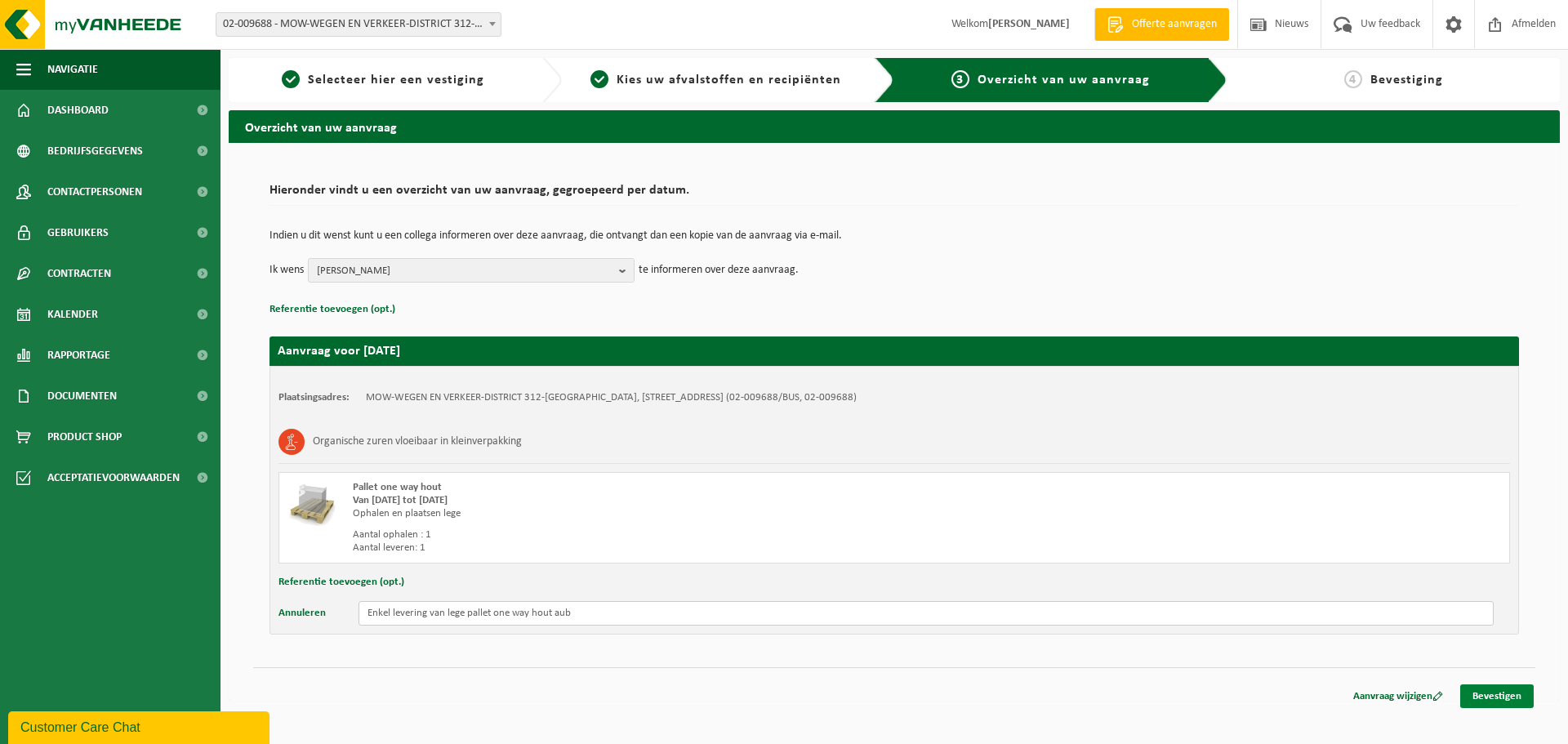
type input "Enkel levering van lege pallet one way hout aub"
click at [1509, 692] on link "Bevestigen" at bounding box center [1496, 695] width 74 height 23
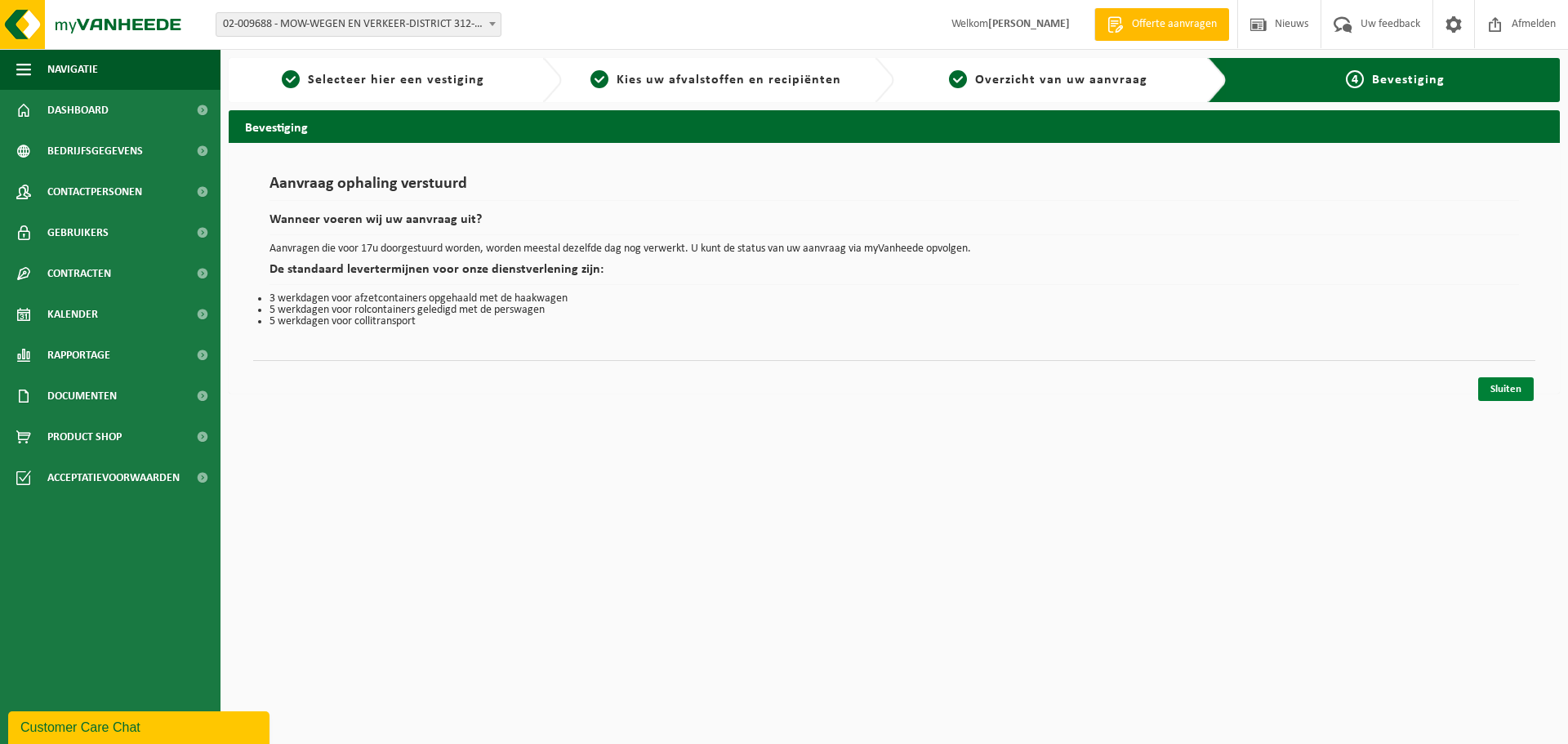
click at [1510, 386] on link "Sluiten" at bounding box center [1505, 388] width 55 height 23
